Goal: Transaction & Acquisition: Book appointment/travel/reservation

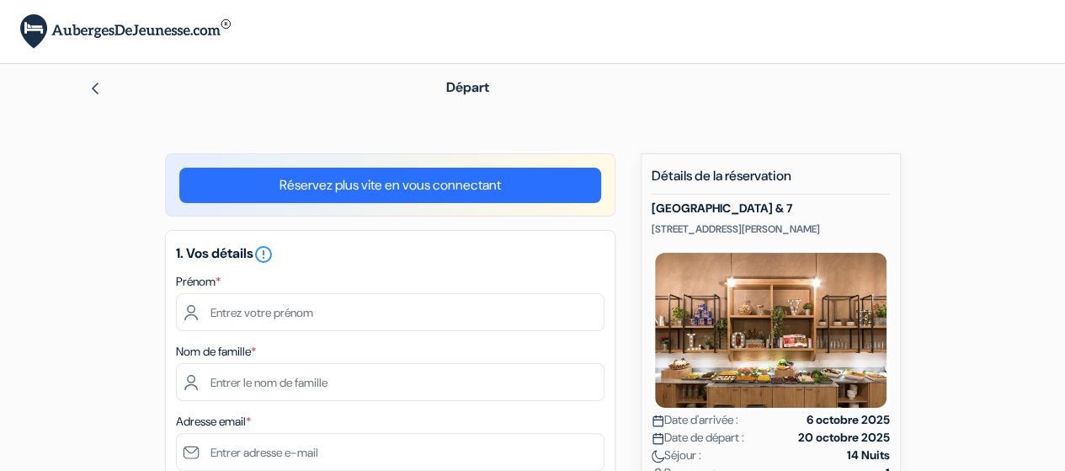
click at [121, 34] on img at bounding box center [125, 31] width 211 height 35
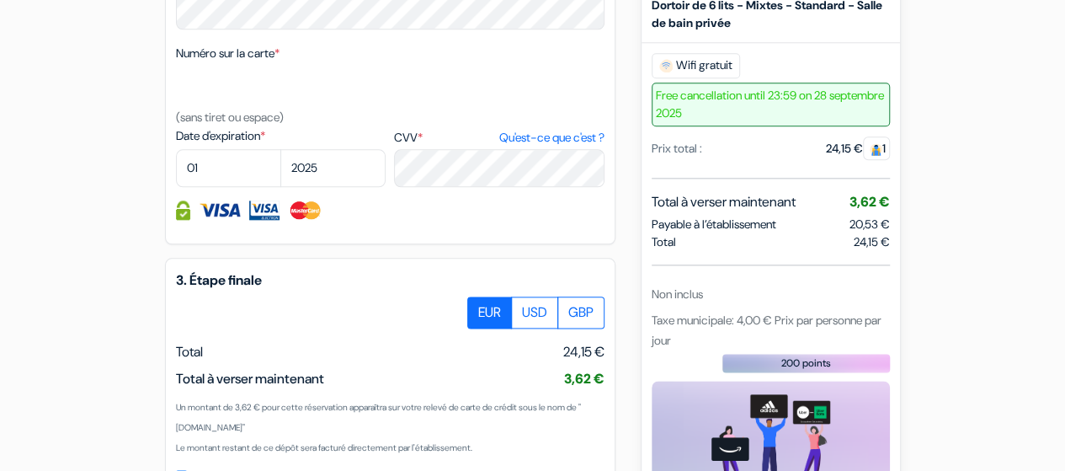
scroll to position [920, 0]
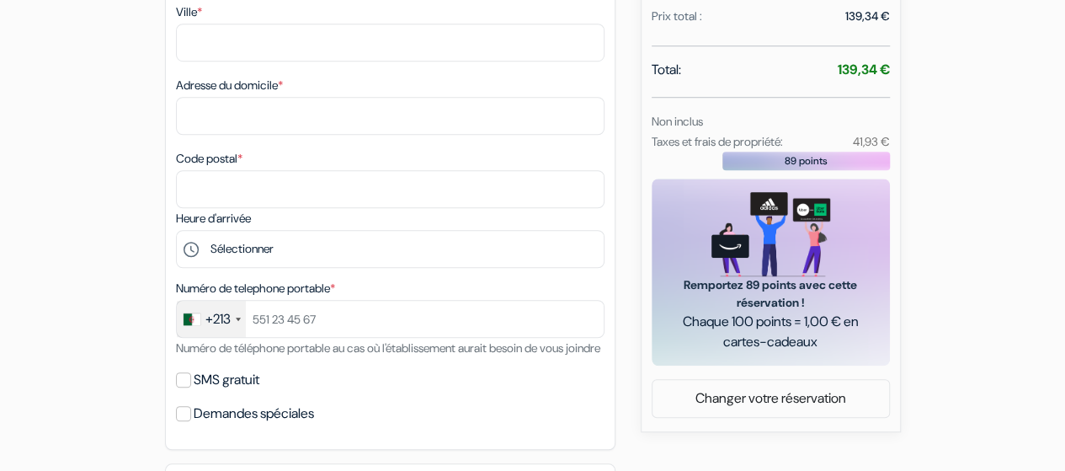
scroll to position [662, 0]
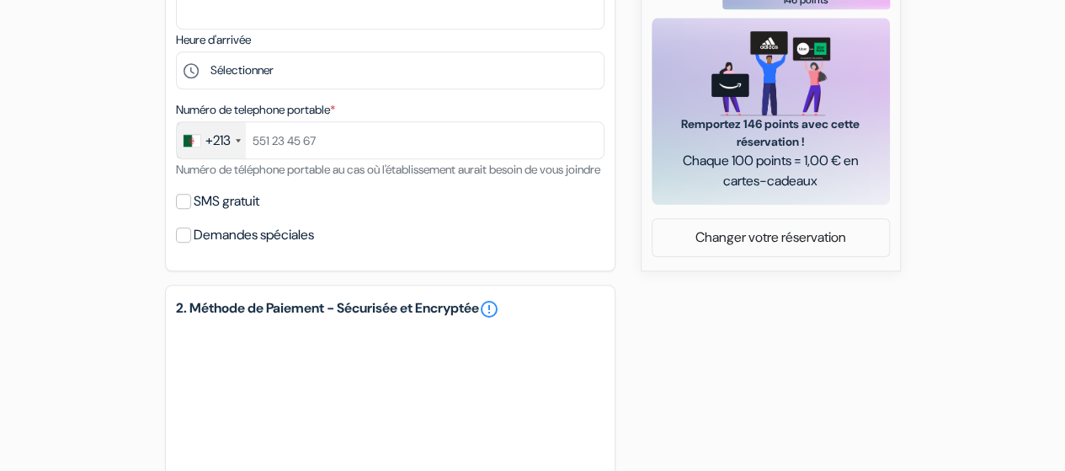
scroll to position [785, 0]
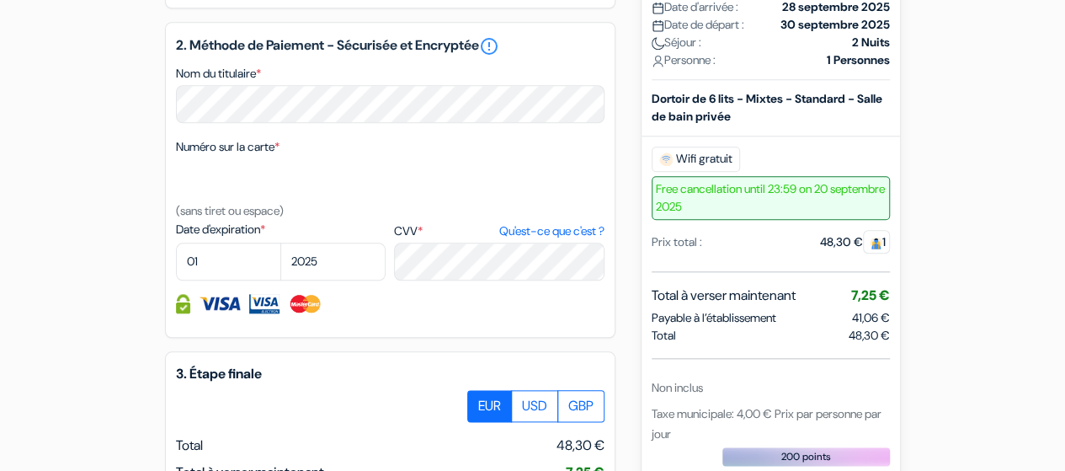
scroll to position [819, 0]
